Goal: Information Seeking & Learning: Learn about a topic

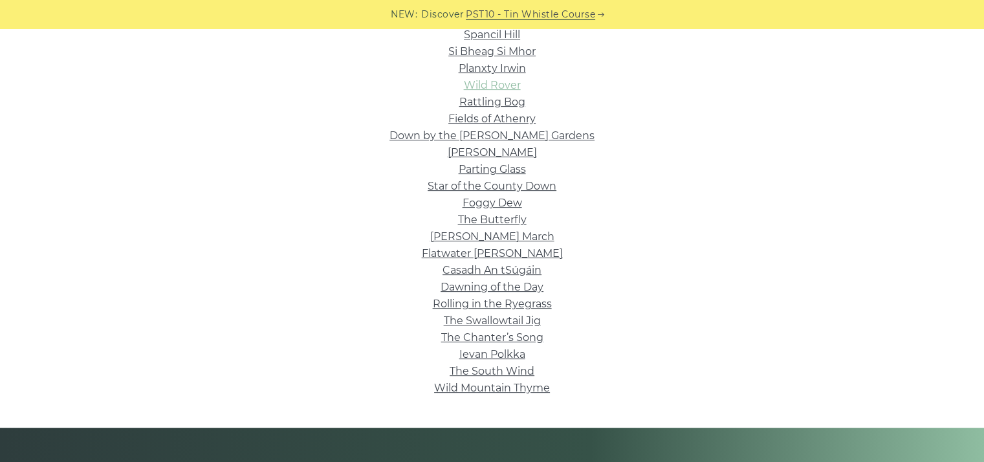
scroll to position [259, 0]
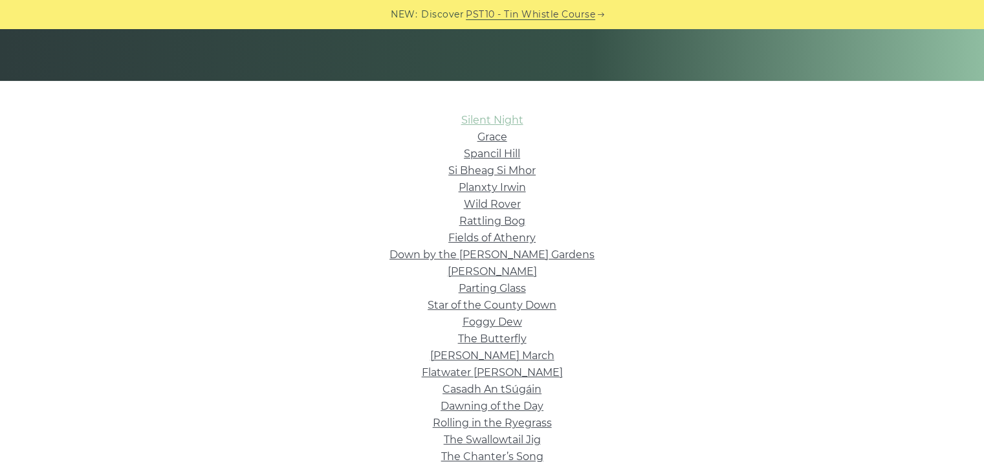
click at [490, 119] on link "Silent Night" at bounding box center [492, 120] width 62 height 12
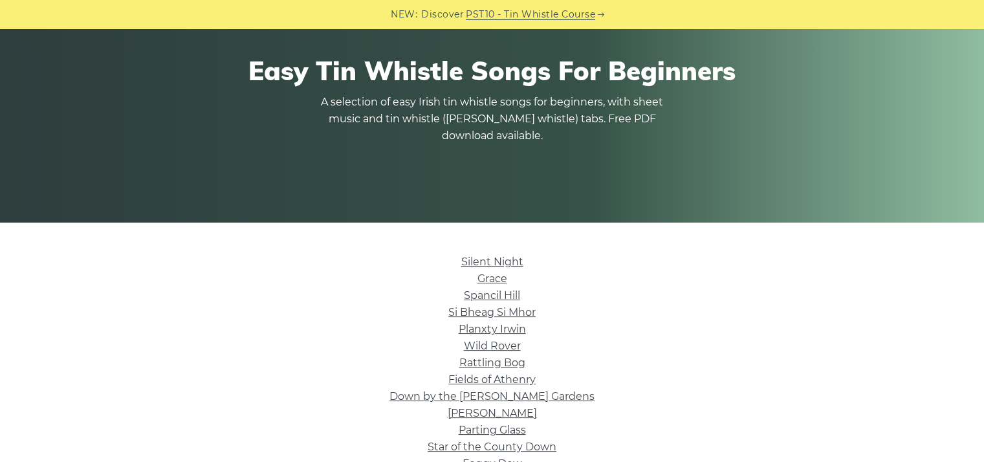
scroll to position [129, 0]
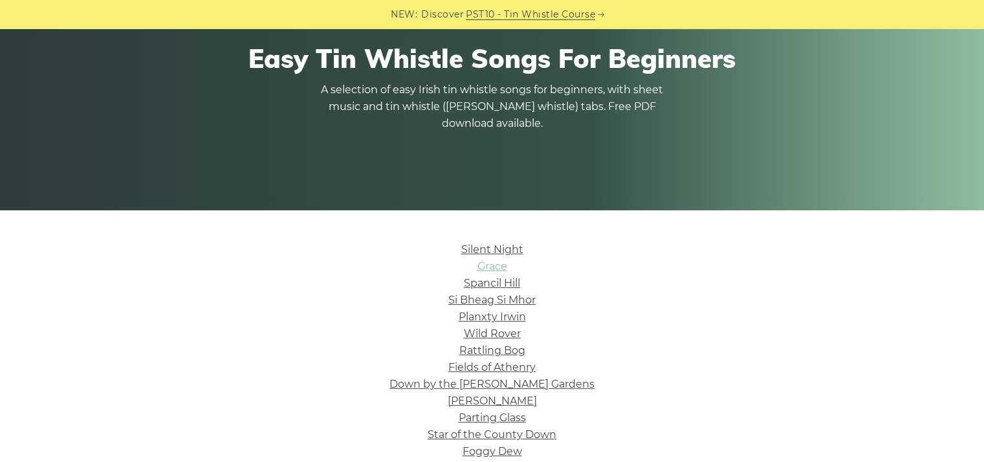
click at [496, 272] on link "Grace" at bounding box center [493, 266] width 30 height 12
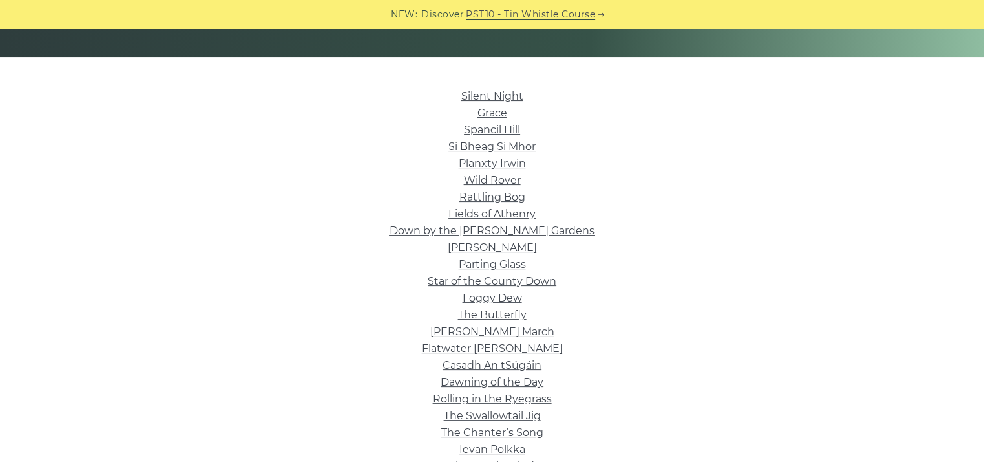
scroll to position [453, 0]
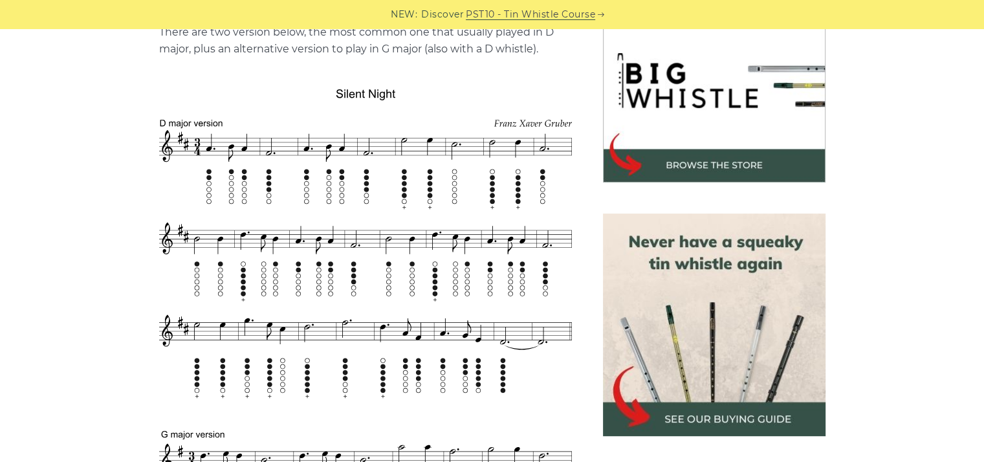
scroll to position [388, 0]
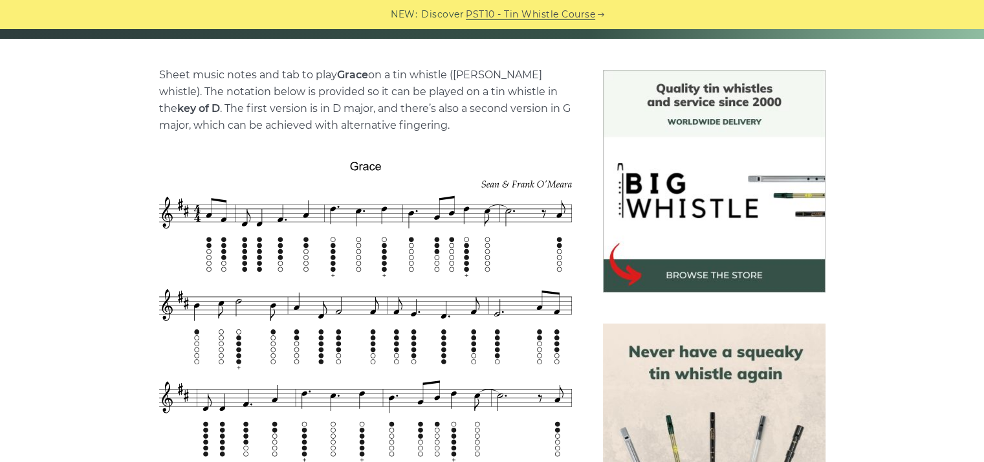
scroll to position [324, 0]
